Goal: Navigation & Orientation: Find specific page/section

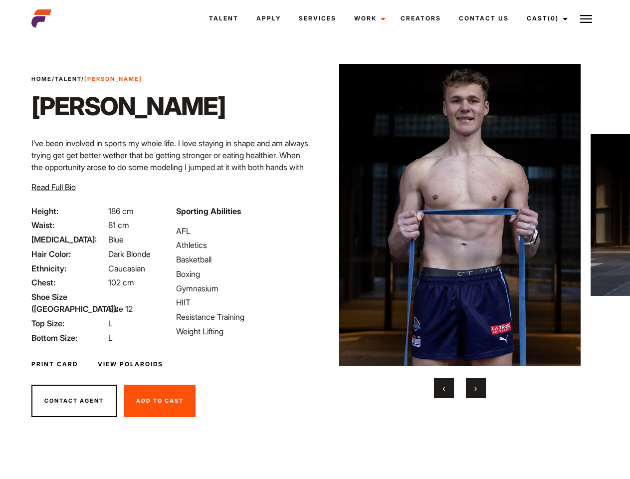
click at [544, 18] on link "Cast (0)" at bounding box center [546, 18] width 56 height 27
click at [586, 18] on img at bounding box center [586, 19] width 12 height 12
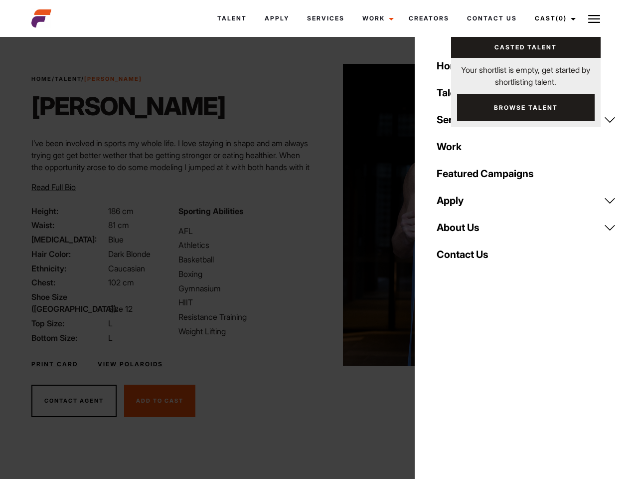
click at [459, 231] on img at bounding box center [464, 215] width 242 height 302
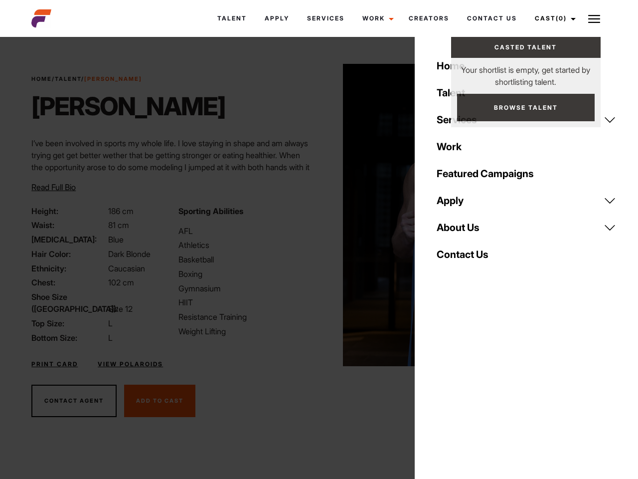
click at [315, 215] on div "Sporting Abilities AFL Athletics Basketball Boxing Gymnasium HIIT Resistance Tr…" at bounding box center [246, 274] width 147 height 139
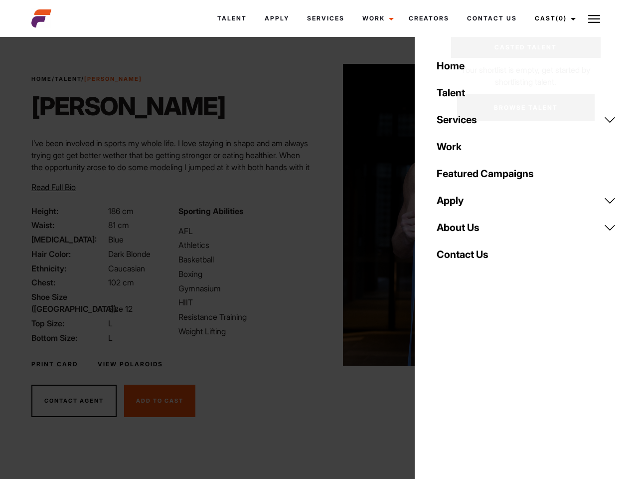
click at [444, 388] on div "Home Talent Services Talent Casting Photography Videography Creative Hair and M…" at bounding box center [526, 239] width 223 height 479
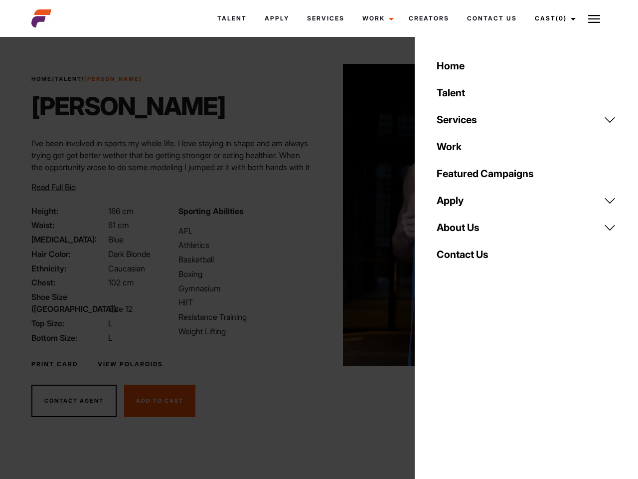
click at [476, 388] on div "Home Talent Services Talent Casting Photography Videography Creative Hair and M…" at bounding box center [526, 239] width 223 height 479
